Goal: Information Seeking & Learning: Learn about a topic

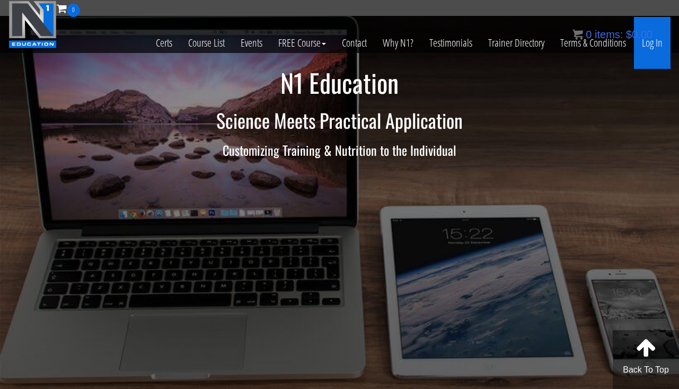
click at [657, 50] on link "Log In" at bounding box center [652, 43] width 37 height 52
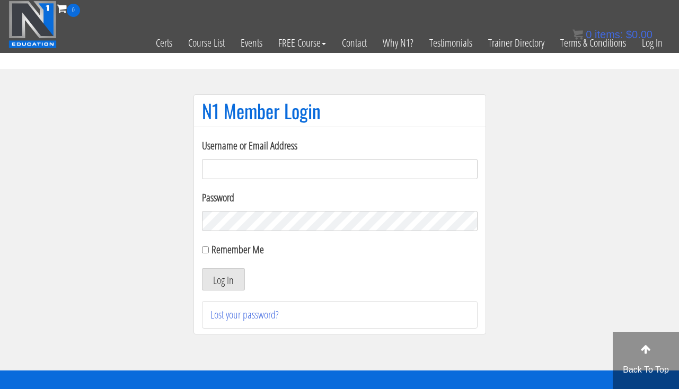
type input "clward66@aim.com"
click at [232, 277] on button "Log In" at bounding box center [223, 279] width 43 height 22
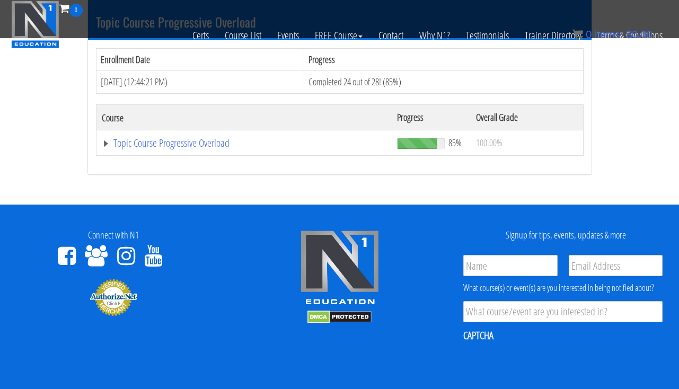
scroll to position [1293, 0]
click at [164, 138] on link "Topic Course Progressive Overload" at bounding box center [244, 143] width 285 height 11
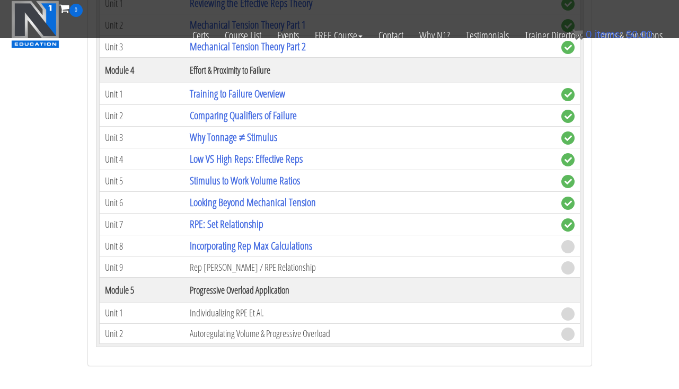
scroll to position [1953, 0]
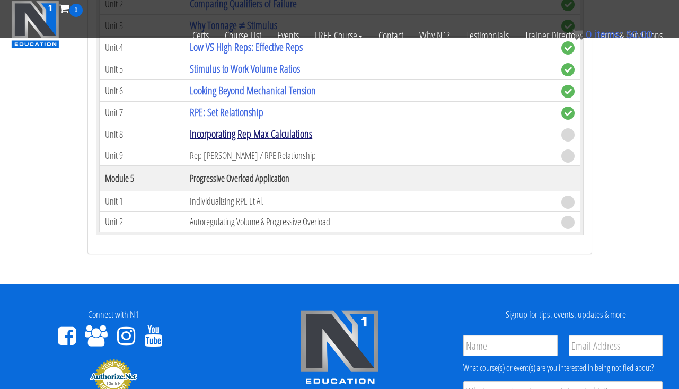
click at [226, 128] on link "Incorporating Rep Max Calculations" at bounding box center [251, 134] width 123 height 14
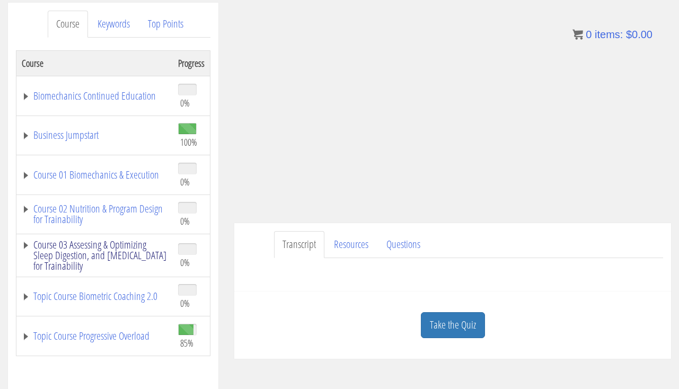
scroll to position [137, 0]
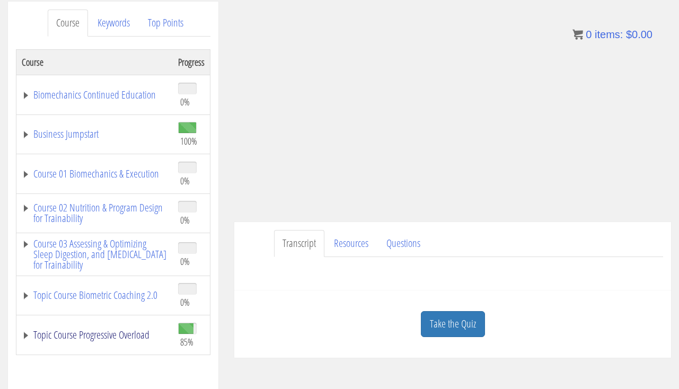
click at [123, 336] on link "Topic Course Progressive Overload" at bounding box center [95, 335] width 146 height 11
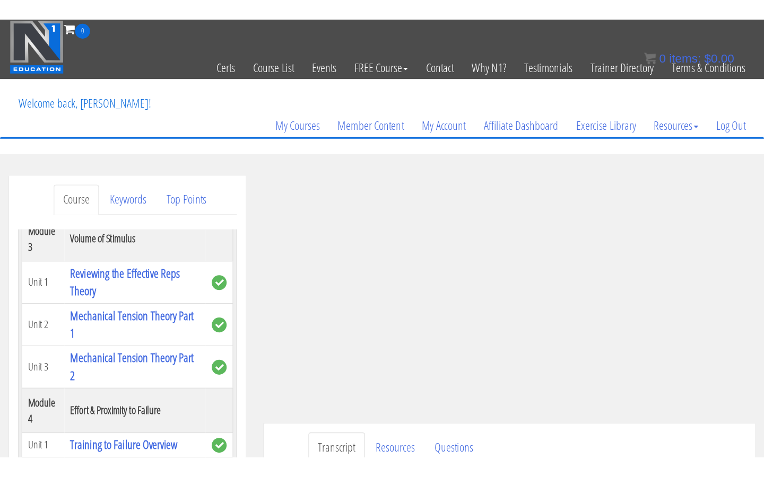
scroll to position [0, 0]
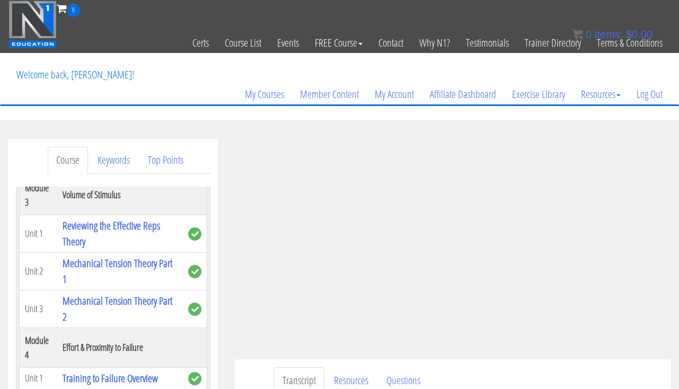
click at [662, 360] on div "Transcript Resources Questions Rep Max Calculator Have a question on this unit?…" at bounding box center [452, 394] width 437 height 68
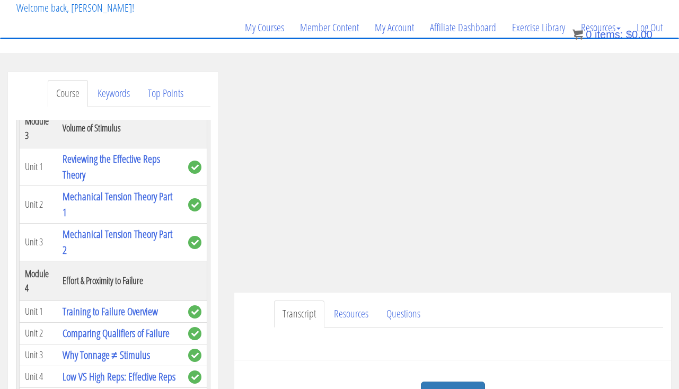
scroll to position [130, 0]
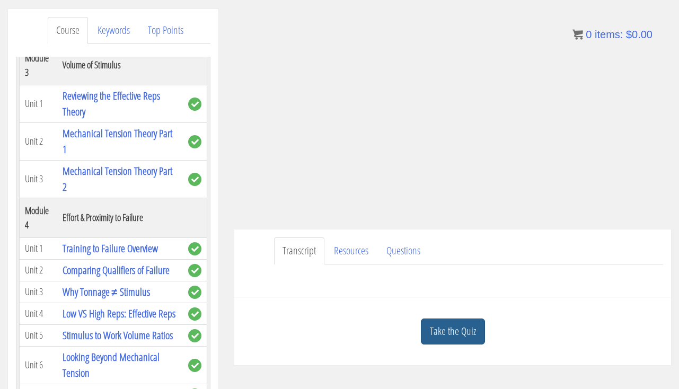
click at [464, 327] on link "Take the Quiz" at bounding box center [453, 332] width 64 height 26
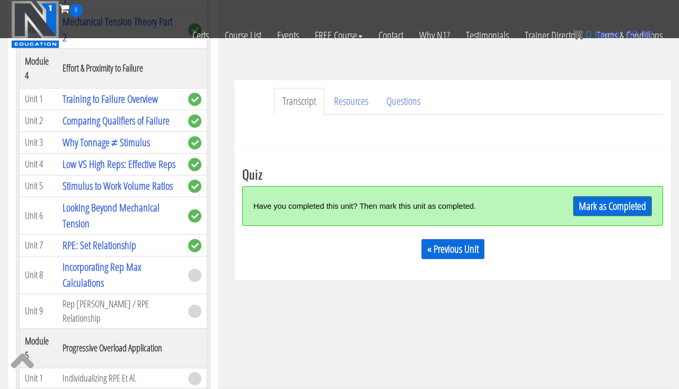
scroll to position [225, 0]
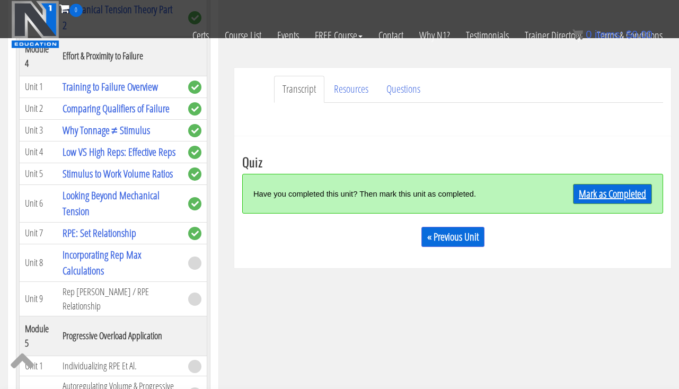
click at [609, 196] on link "Mark as Completed" at bounding box center [612, 194] width 79 height 20
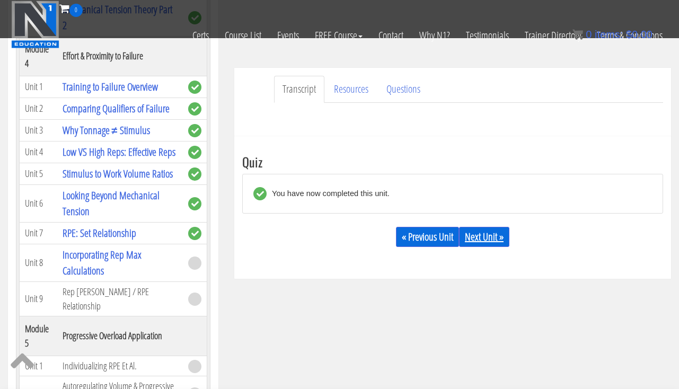
click at [487, 243] on link "Next Unit »" at bounding box center [484, 237] width 50 height 20
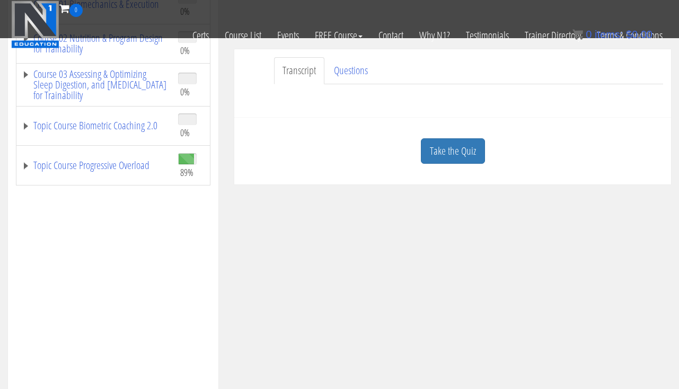
scroll to position [252, 0]
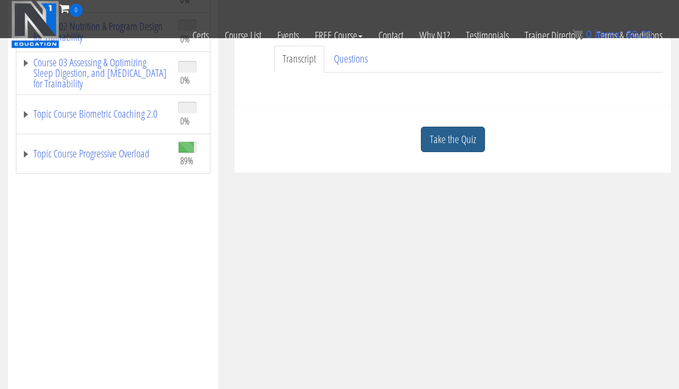
click at [461, 149] on link "Take the Quiz" at bounding box center [453, 140] width 64 height 26
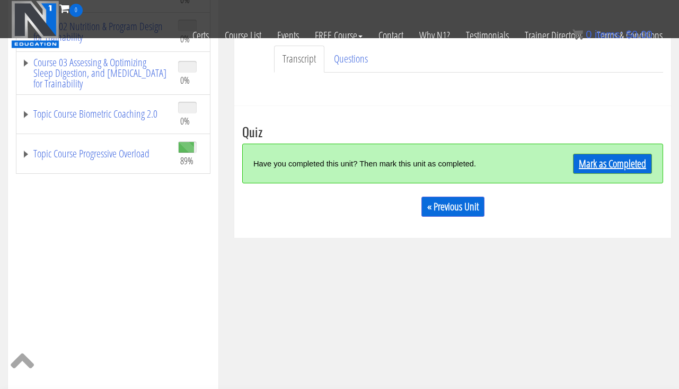
click at [583, 162] on link "Mark as Completed" at bounding box center [612, 164] width 79 height 20
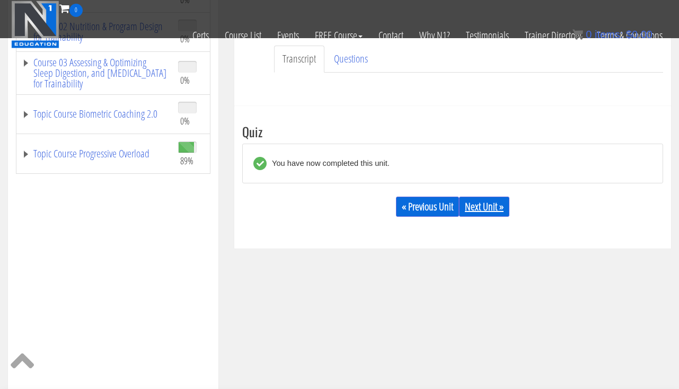
click at [502, 205] on link "Next Unit »" at bounding box center [484, 207] width 50 height 20
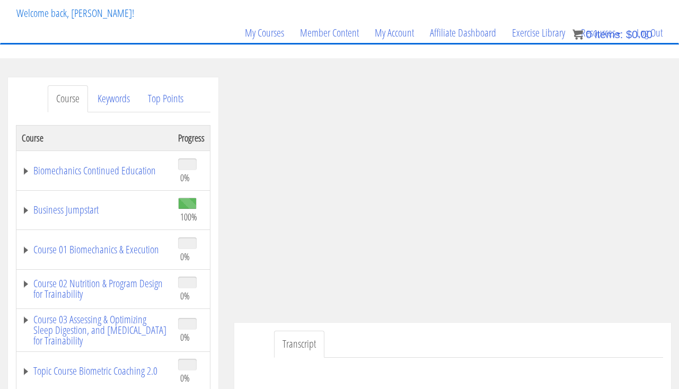
scroll to position [62, 0]
